Goal: Information Seeking & Learning: Learn about a topic

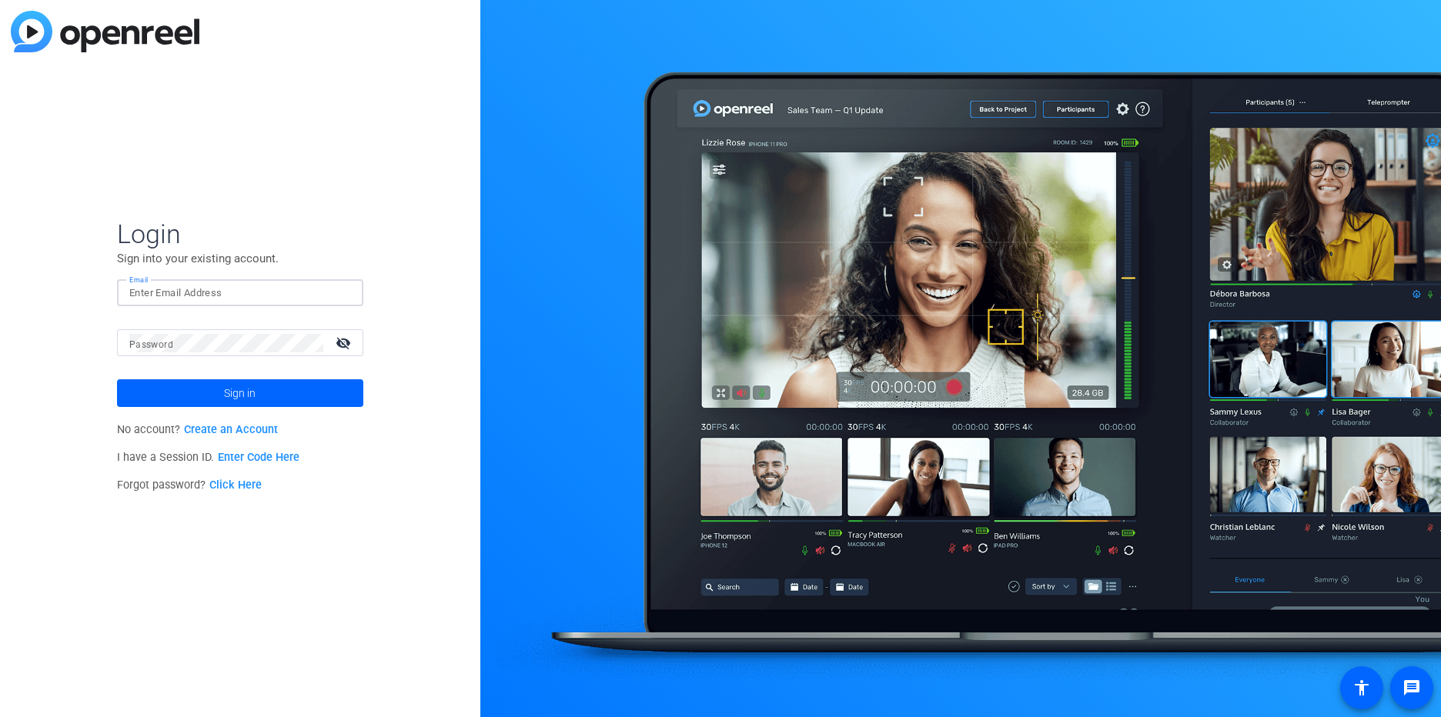
type input "[PERSON_NAME][EMAIL_ADDRESS][PERSON_NAME][DOMAIN_NAME]"
click at [346, 348] on mat-icon "visibility_off" at bounding box center [344, 343] width 37 height 22
click at [117, 379] on button "Sign in" at bounding box center [240, 393] width 246 height 28
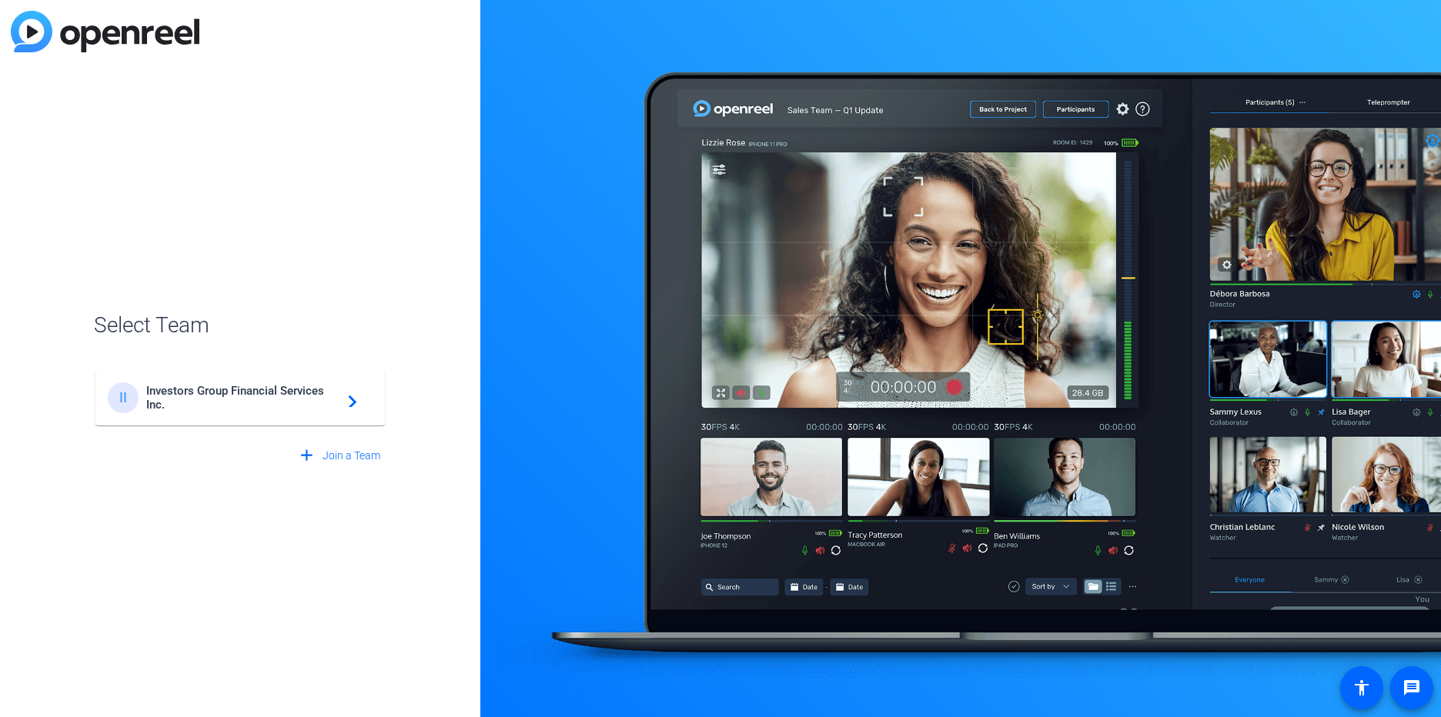
click at [252, 397] on span "Investors Group Financial Services Inc." at bounding box center [242, 398] width 192 height 28
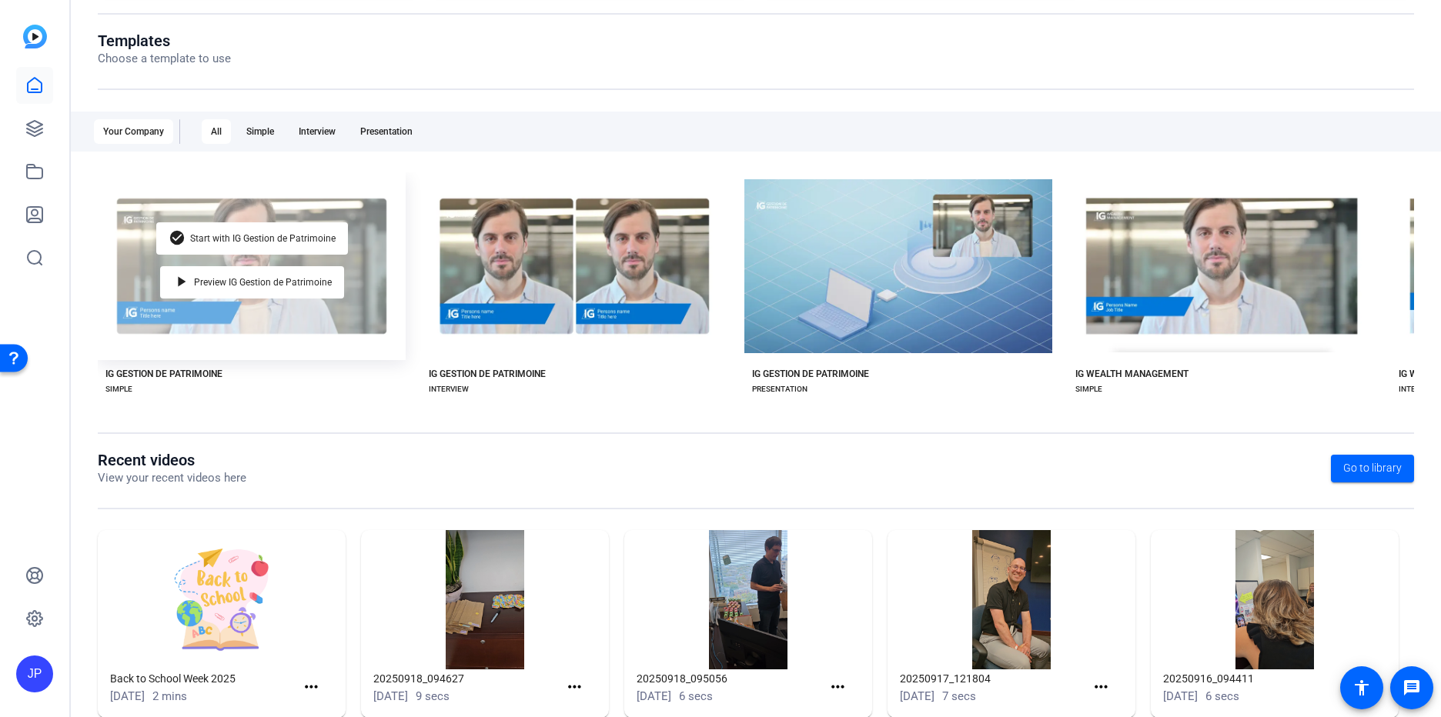
scroll to position [189, 0]
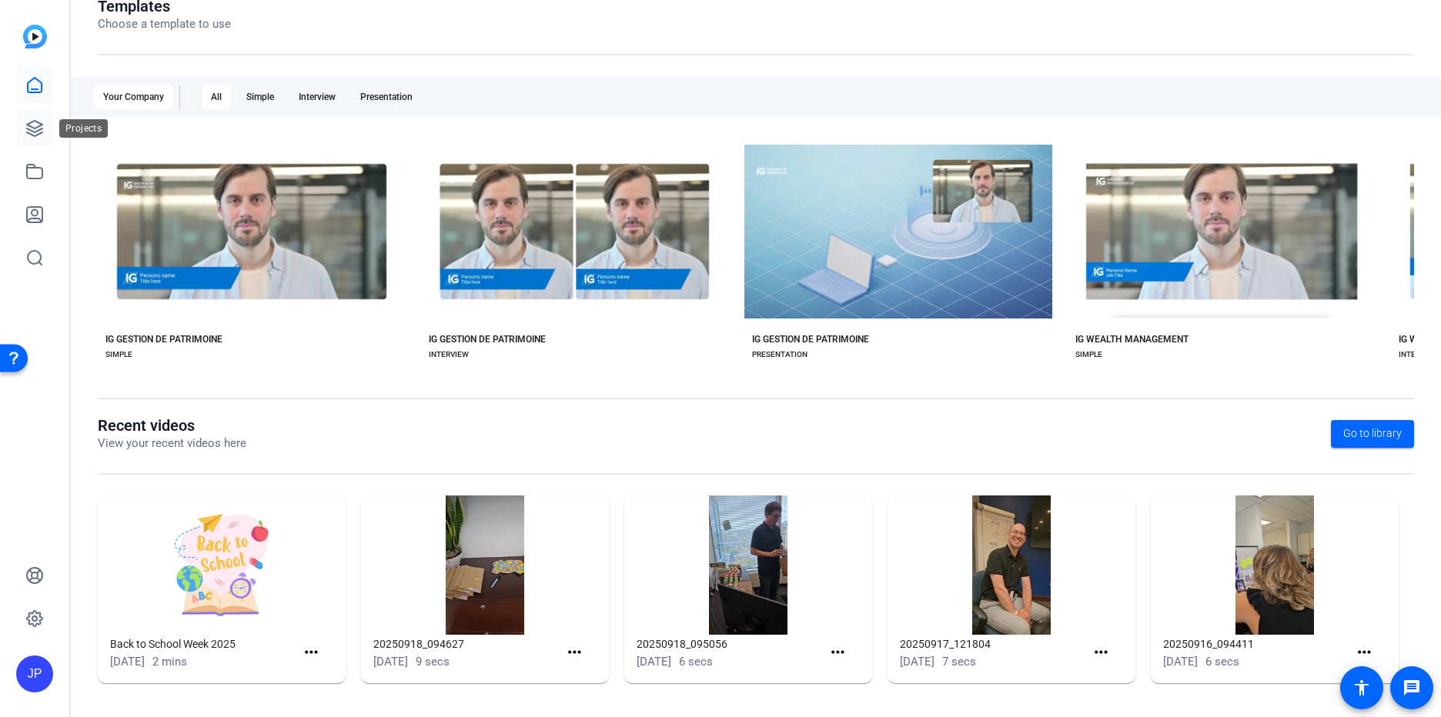
click at [35, 134] on icon at bounding box center [34, 128] width 18 height 18
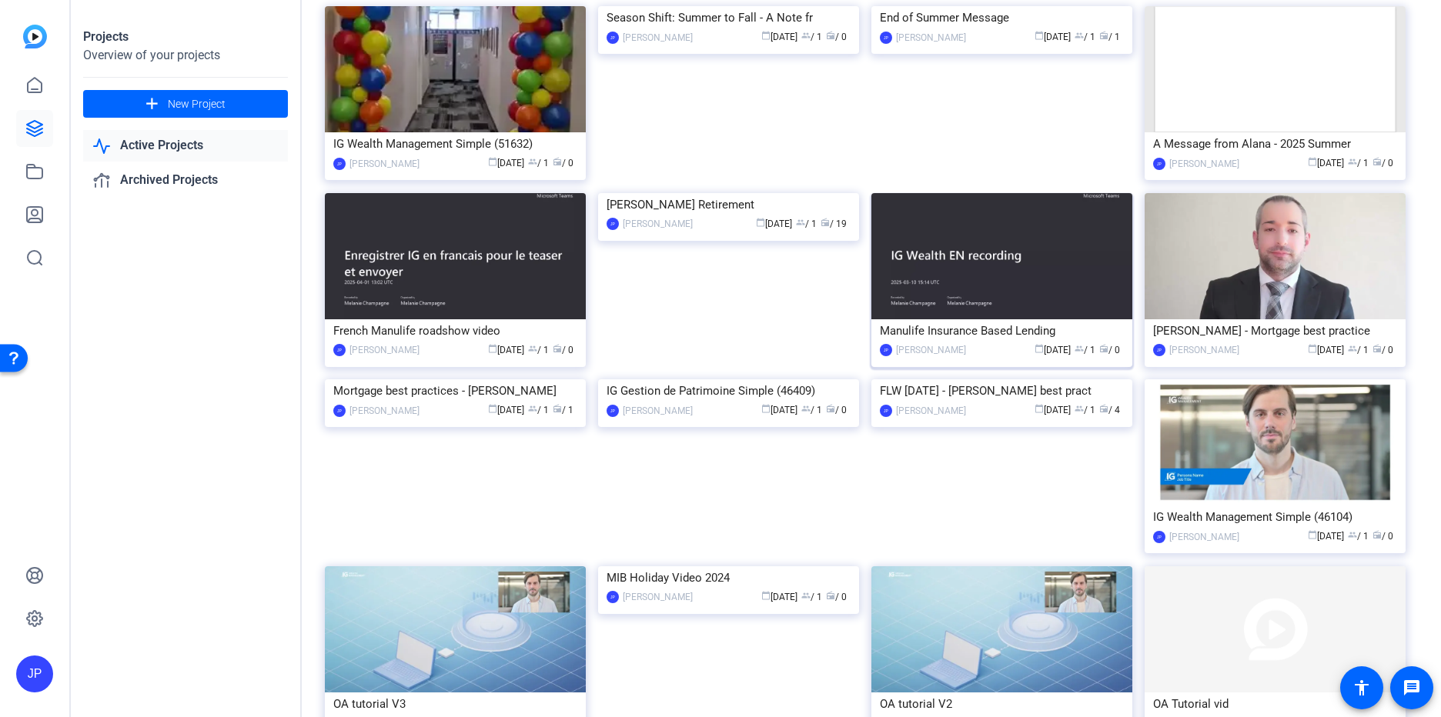
scroll to position [308, 0]
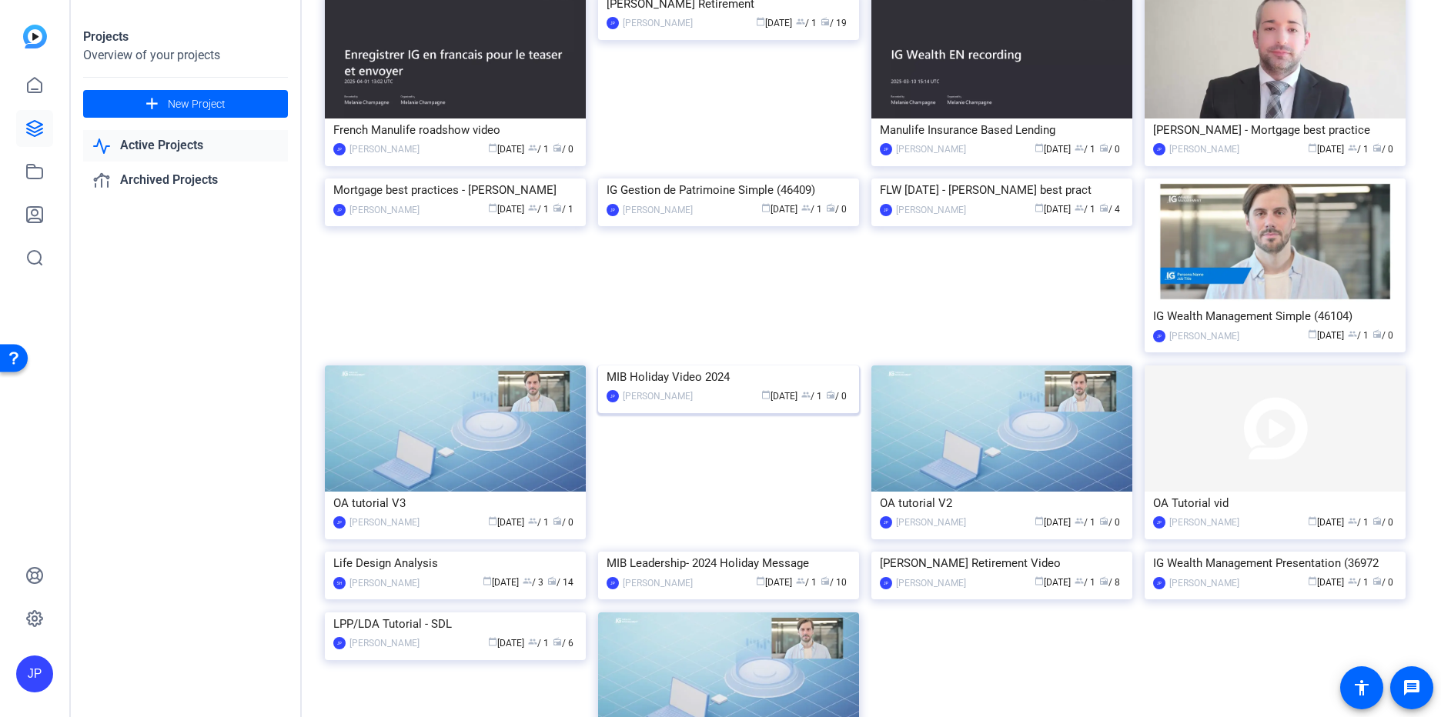
click at [753, 366] on img at bounding box center [728, 366] width 261 height 0
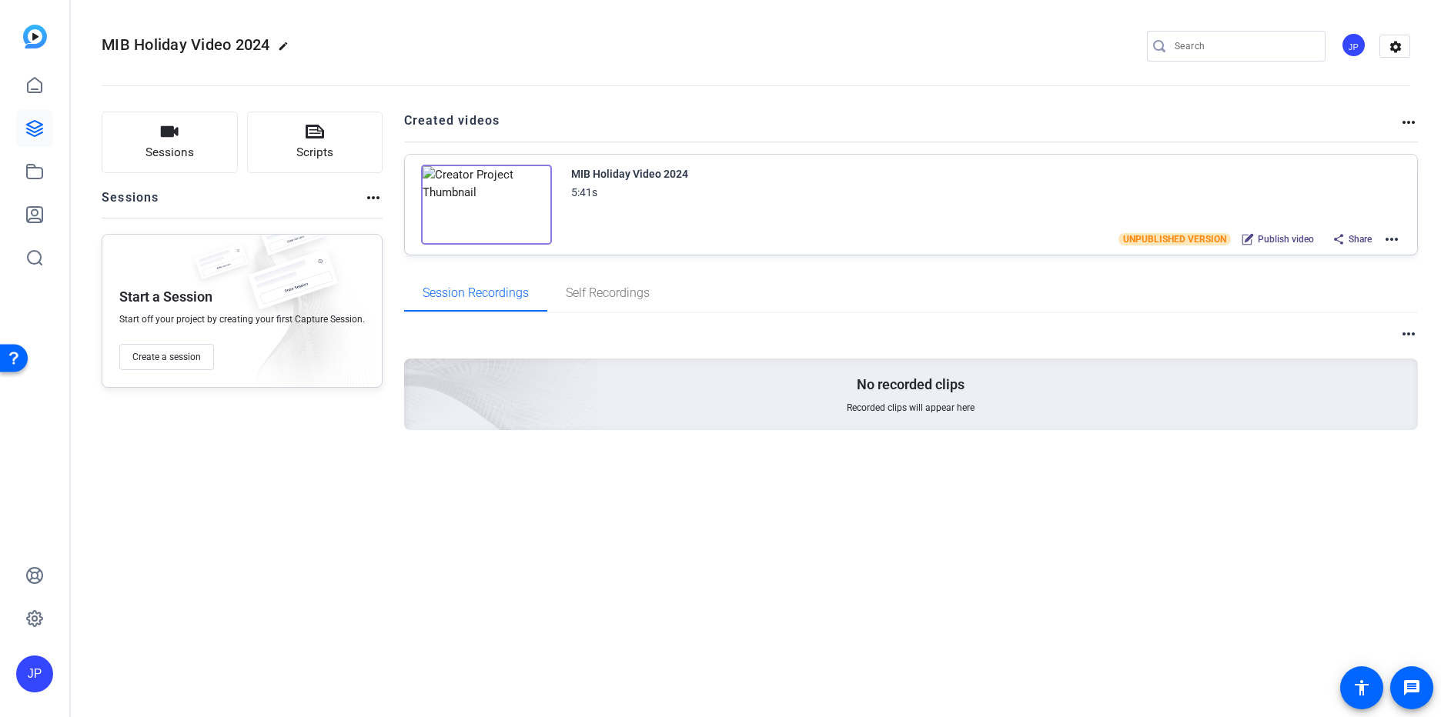
click at [478, 200] on img at bounding box center [486, 205] width 131 height 80
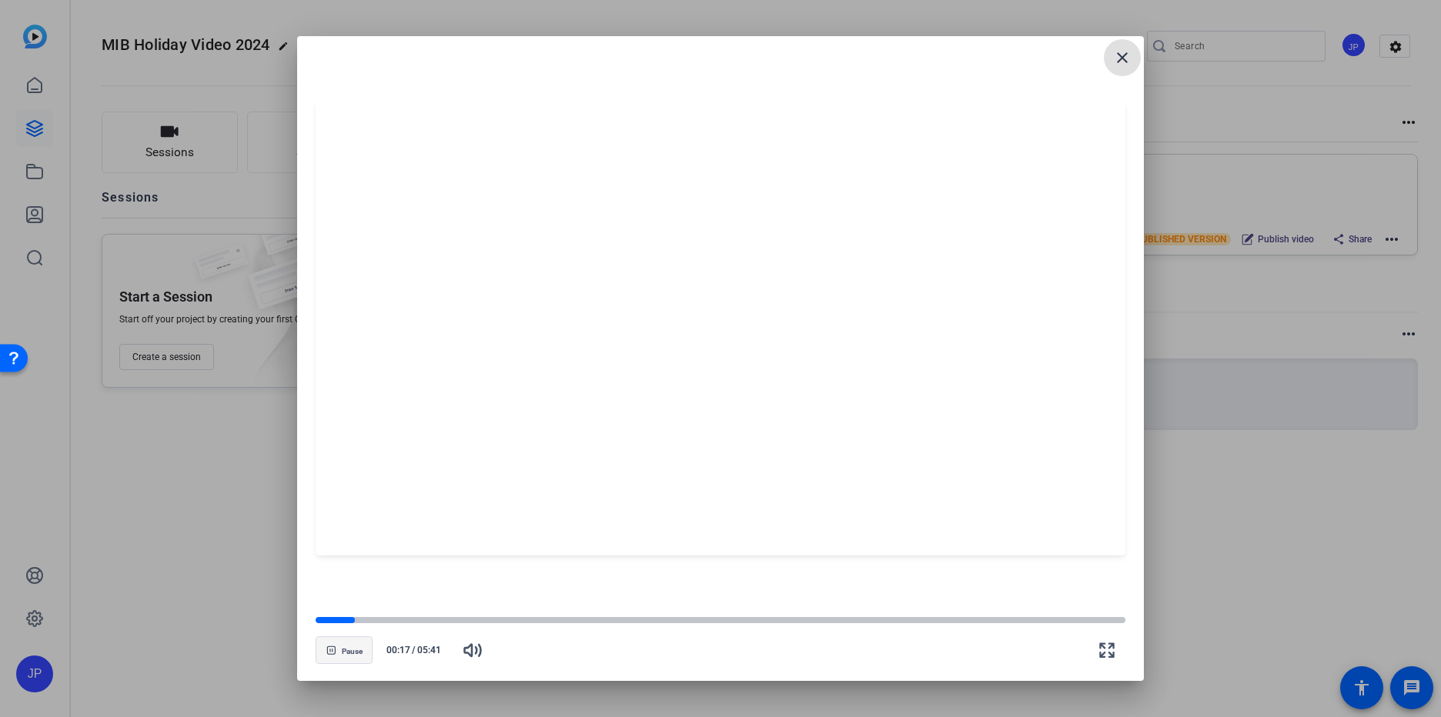
click at [337, 649] on span "button" at bounding box center [343, 650] width 55 height 37
click at [1412, 549] on div at bounding box center [720, 358] width 1441 height 717
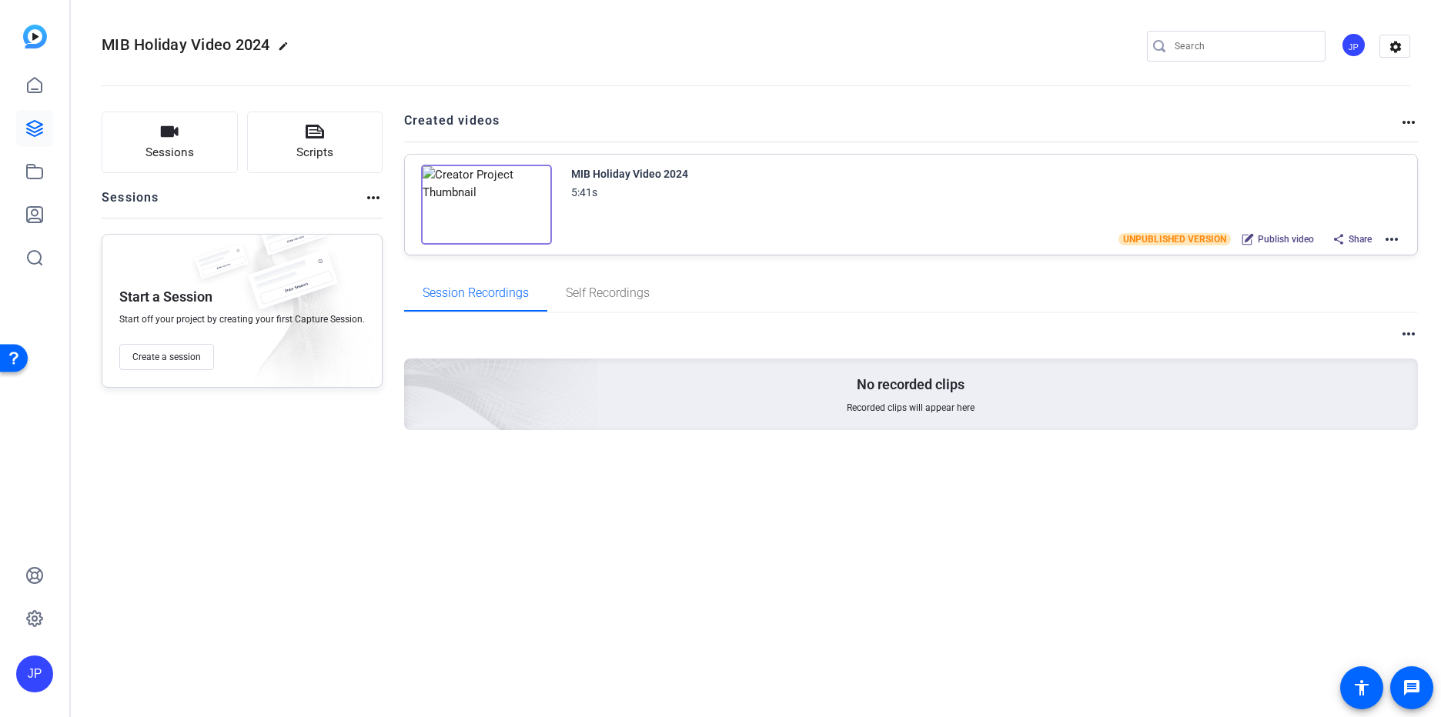
click at [482, 209] on img at bounding box center [486, 205] width 131 height 80
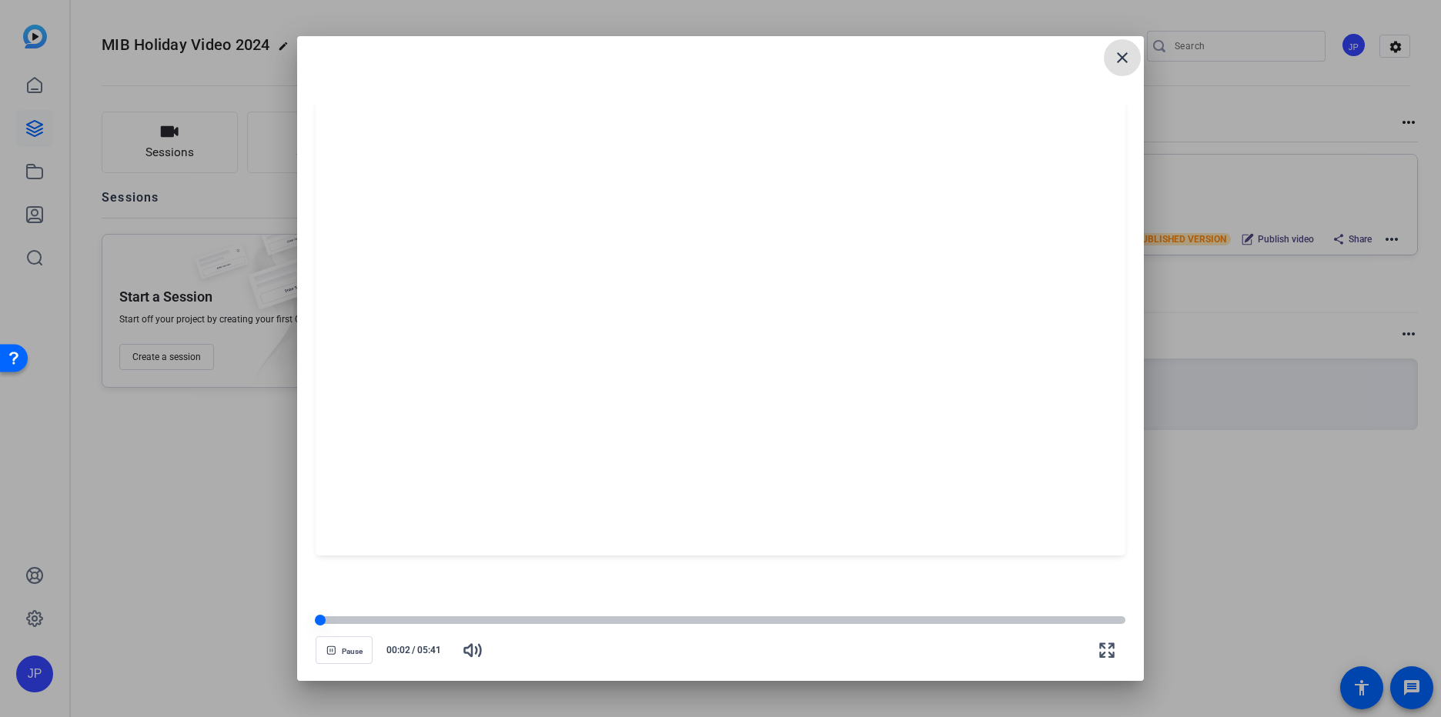
click at [465, 617] on div at bounding box center [721, 621] width 810 height 8
click at [1087, 619] on div at bounding box center [721, 621] width 810 height 8
click at [1106, 617] on div at bounding box center [721, 621] width 810 height 8
click at [344, 651] on span "Pause" at bounding box center [352, 651] width 21 height 9
drag, startPoint x: 1127, startPoint y: 48, endPoint x: 1127, endPoint y: 65, distance: 16.9
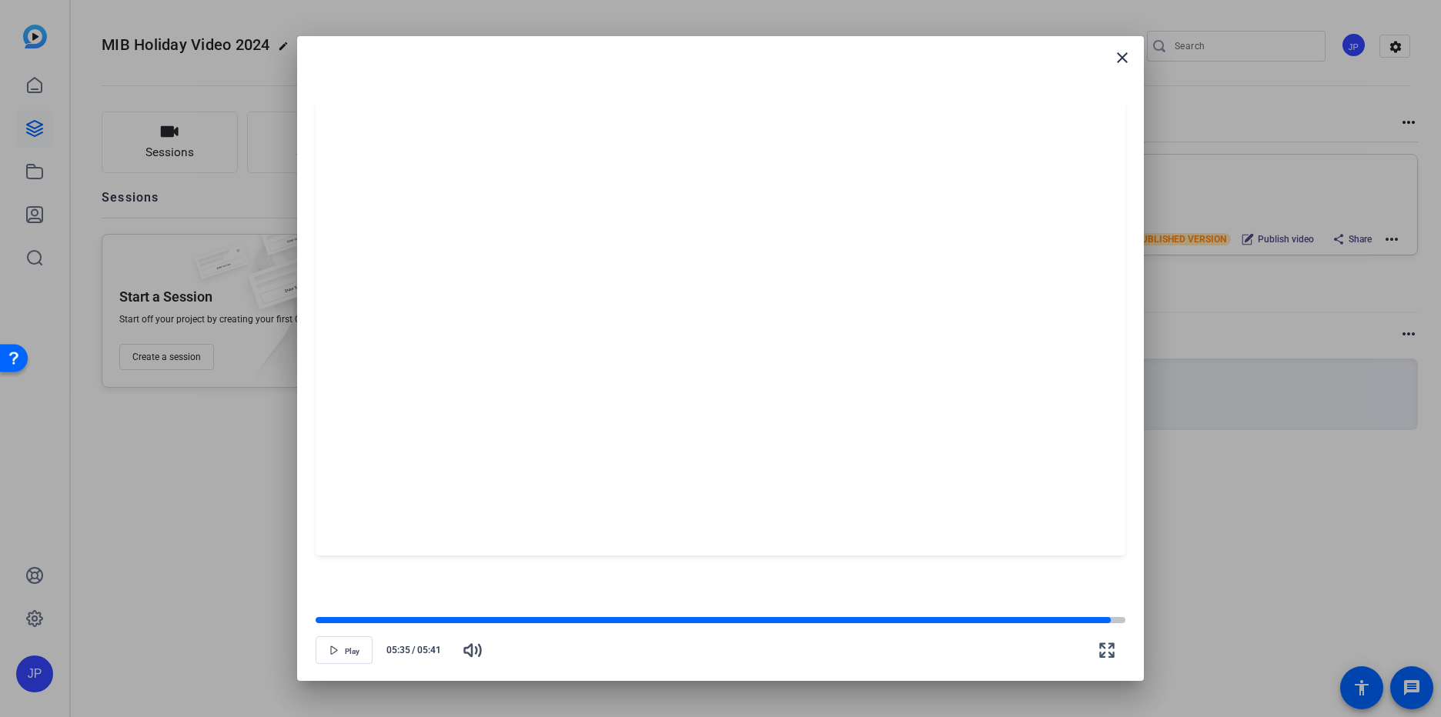
click at [1127, 48] on mat-icon "close" at bounding box center [1122, 57] width 18 height 18
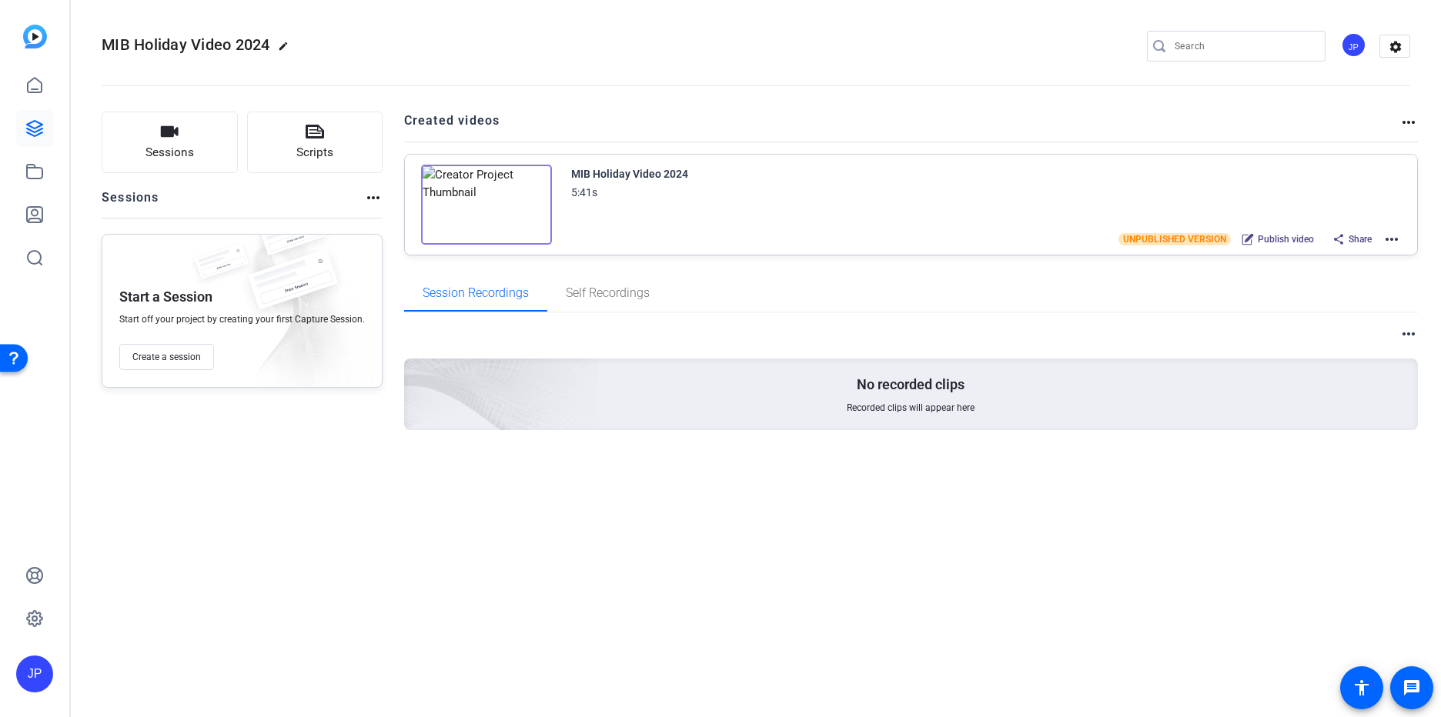
click at [1352, 249] on div "Share" at bounding box center [1352, 239] width 55 height 20
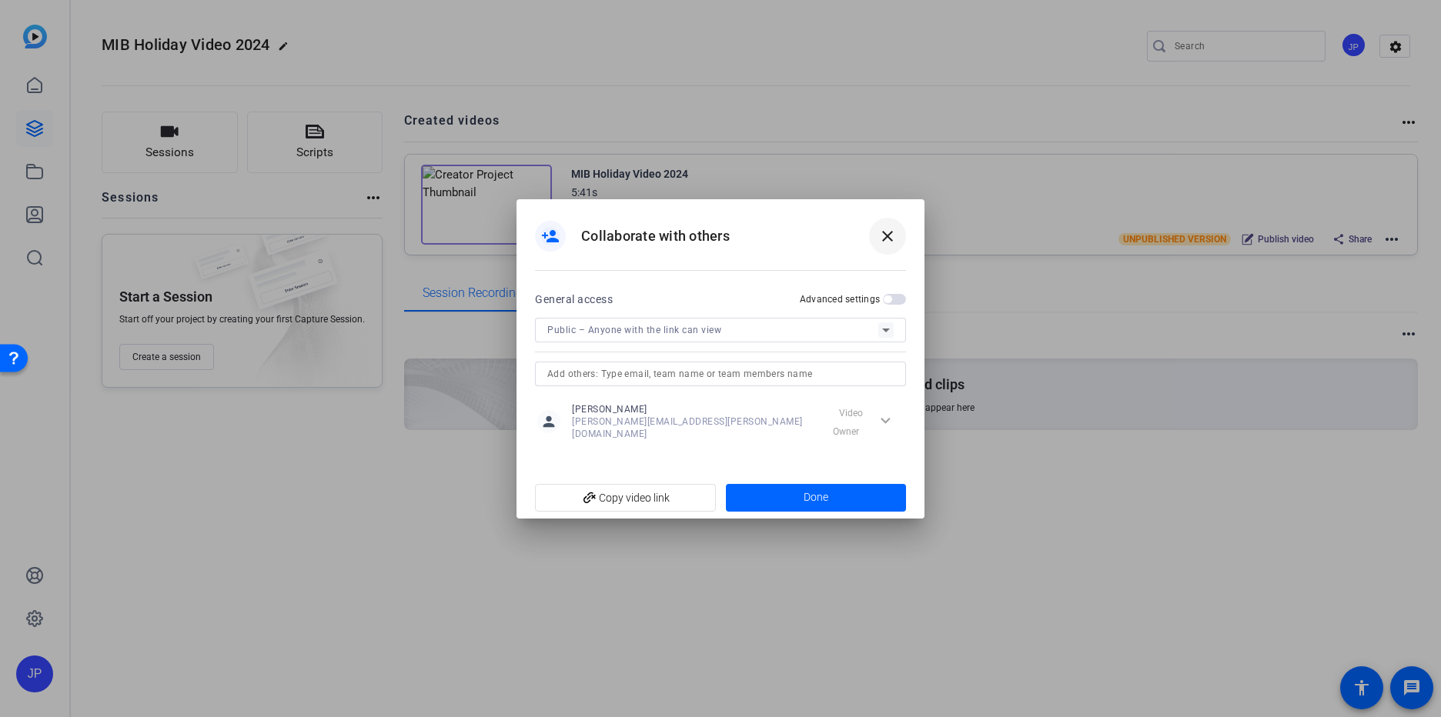
click at [893, 238] on mat-icon "close" at bounding box center [887, 236] width 18 height 18
